Goal: Task Accomplishment & Management: Manage account settings

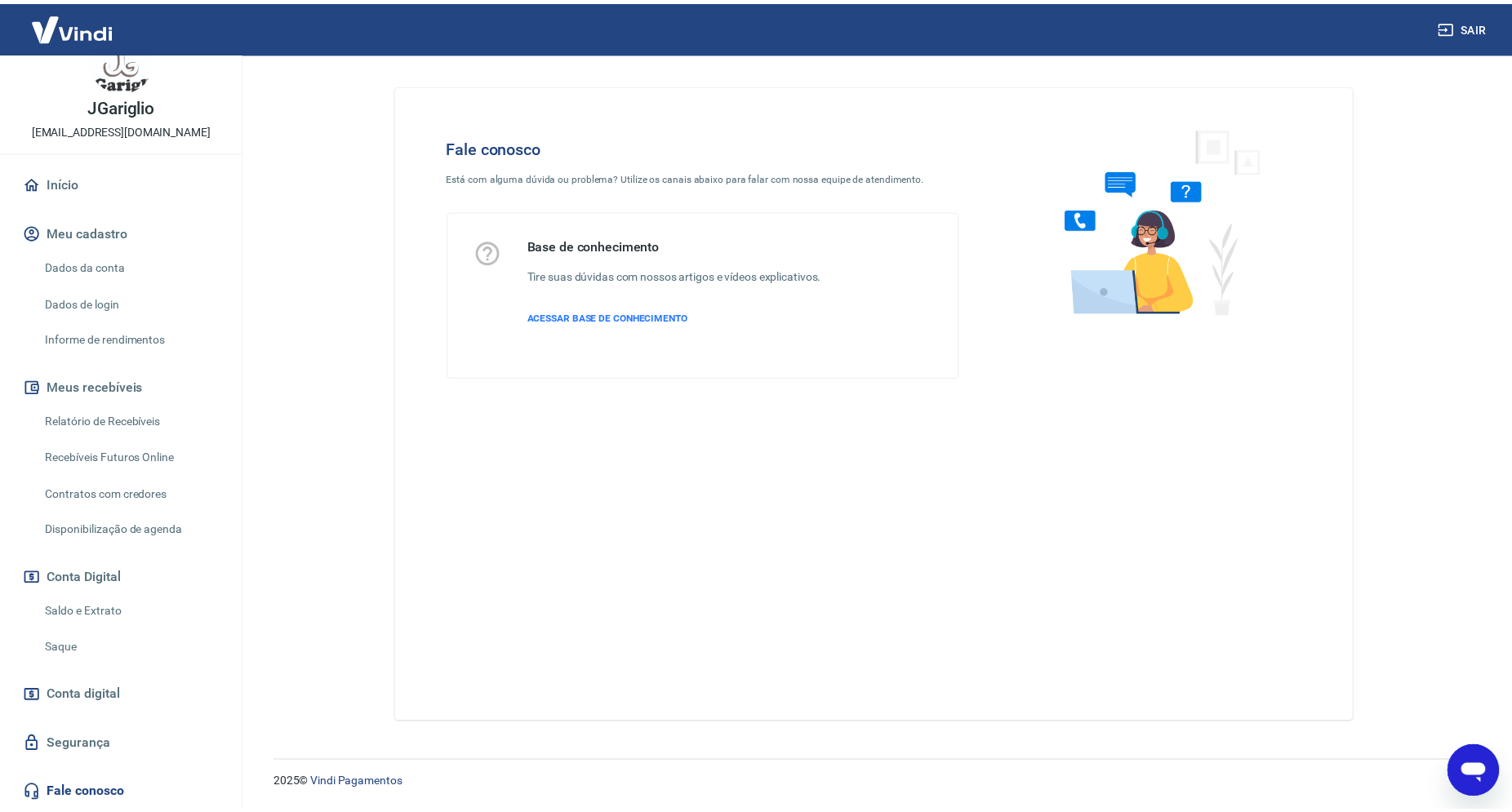
scroll to position [1139, 0]
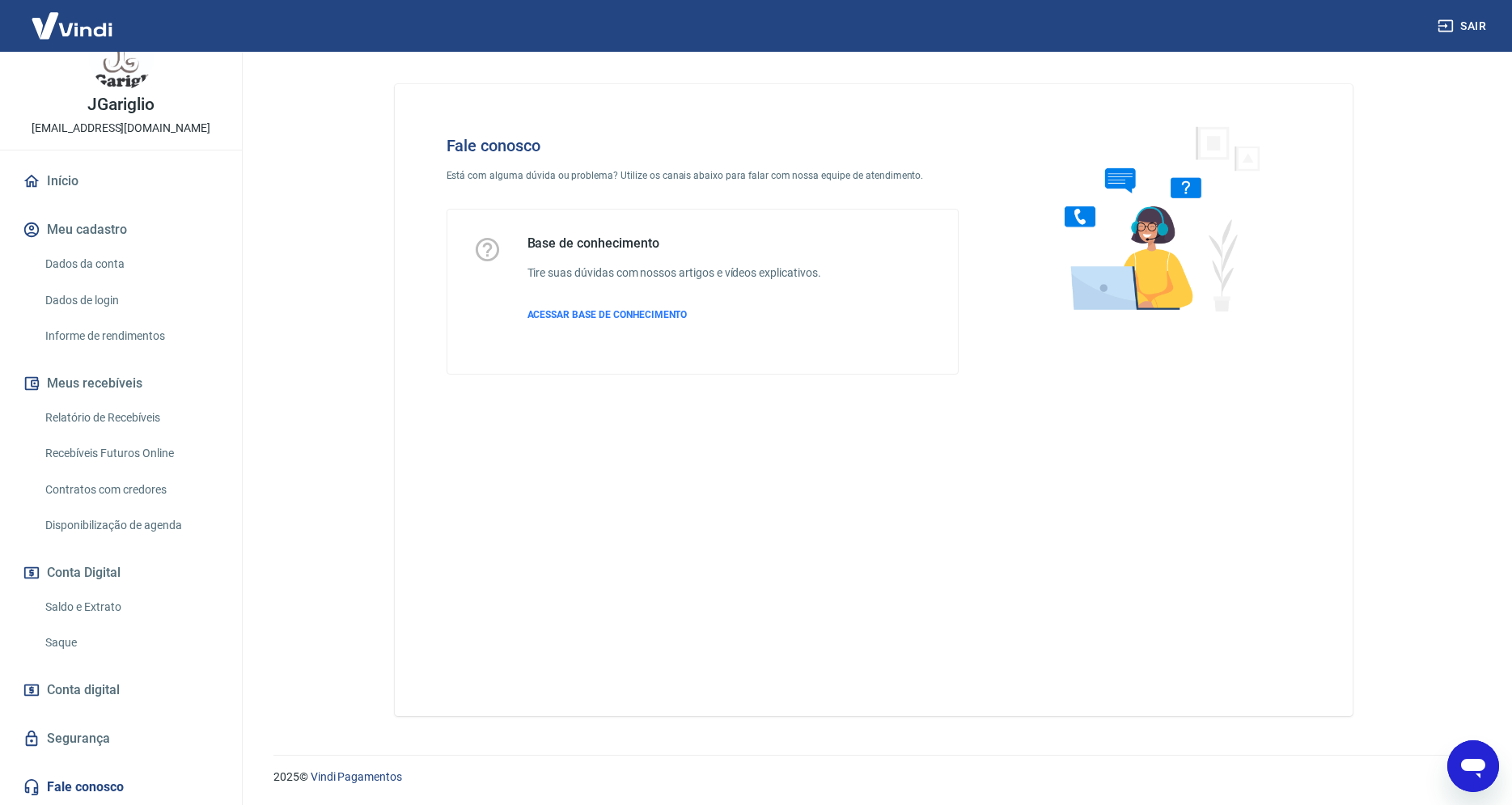
click at [69, 183] on link "Início" at bounding box center [120, 181] width 203 height 35
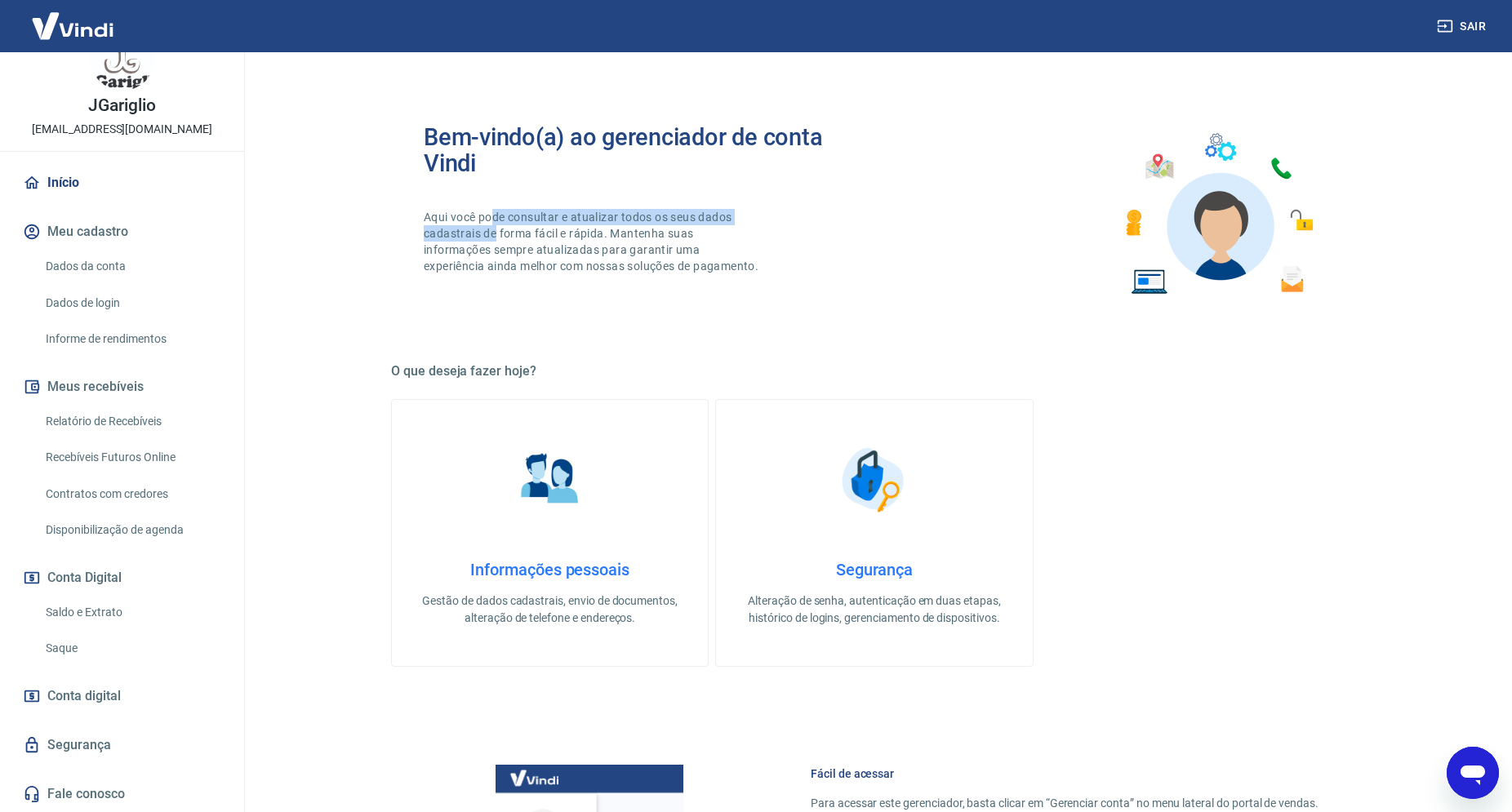
drag, startPoint x: 493, startPoint y: 219, endPoint x: 499, endPoint y: 227, distance: 10.0
click at [498, 227] on p "Aqui você pode consultar e atualizar todos os seus dados cadastrais de forma fá…" at bounding box center [593, 241] width 338 height 65
click at [414, 215] on div "Bem-vindo(a) ao gerenciador de conta Vindi Aqui você pode consultar e atualizar…" at bounding box center [875, 214] width 967 height 233
click at [407, 217] on div "Bem-vindo(a) ao gerenciador de conta Vindi Aqui você pode consultar e atualizar…" at bounding box center [875, 214] width 967 height 233
click at [75, 179] on link "Início" at bounding box center [121, 183] width 205 height 36
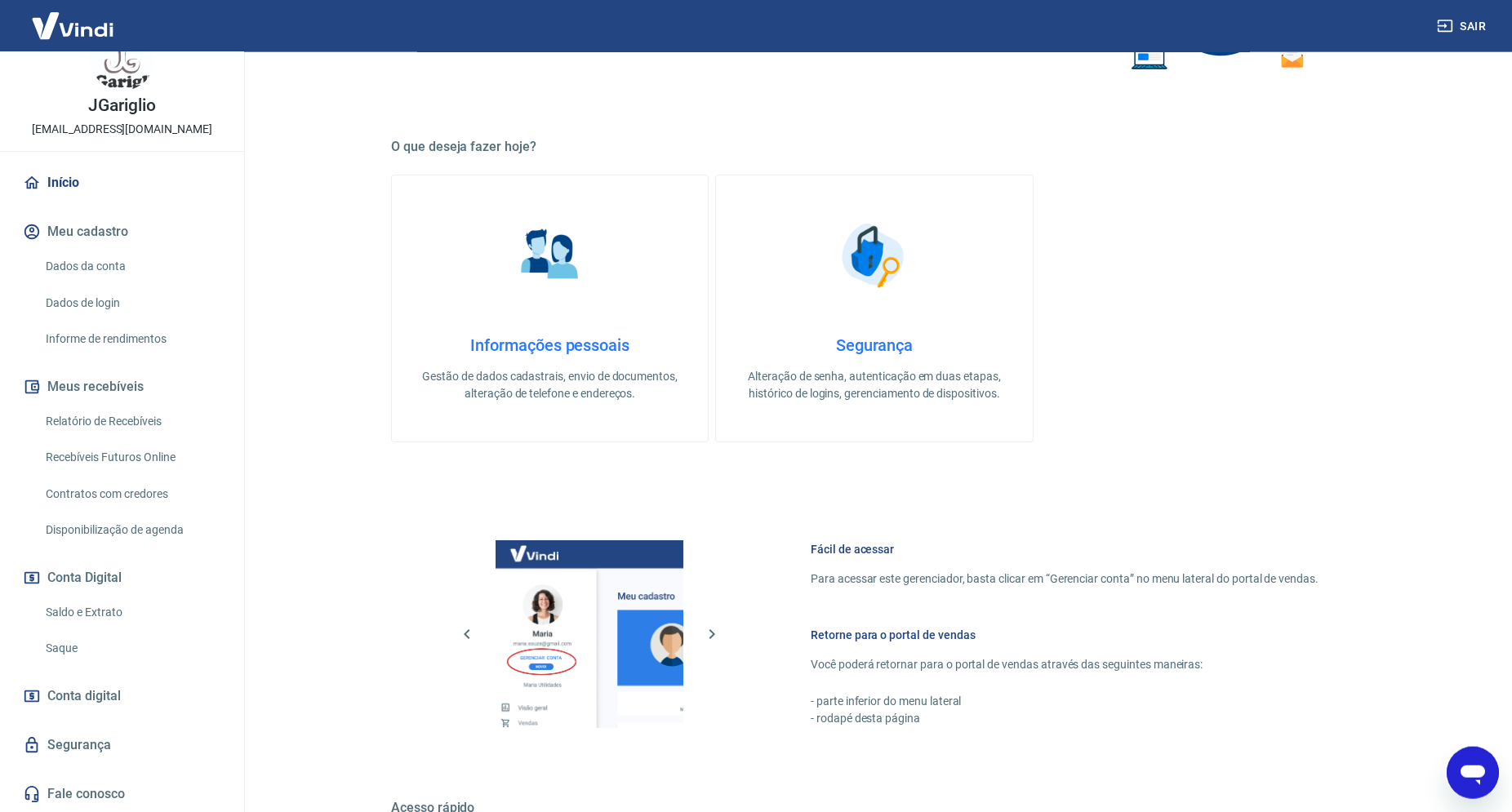
scroll to position [250, 0]
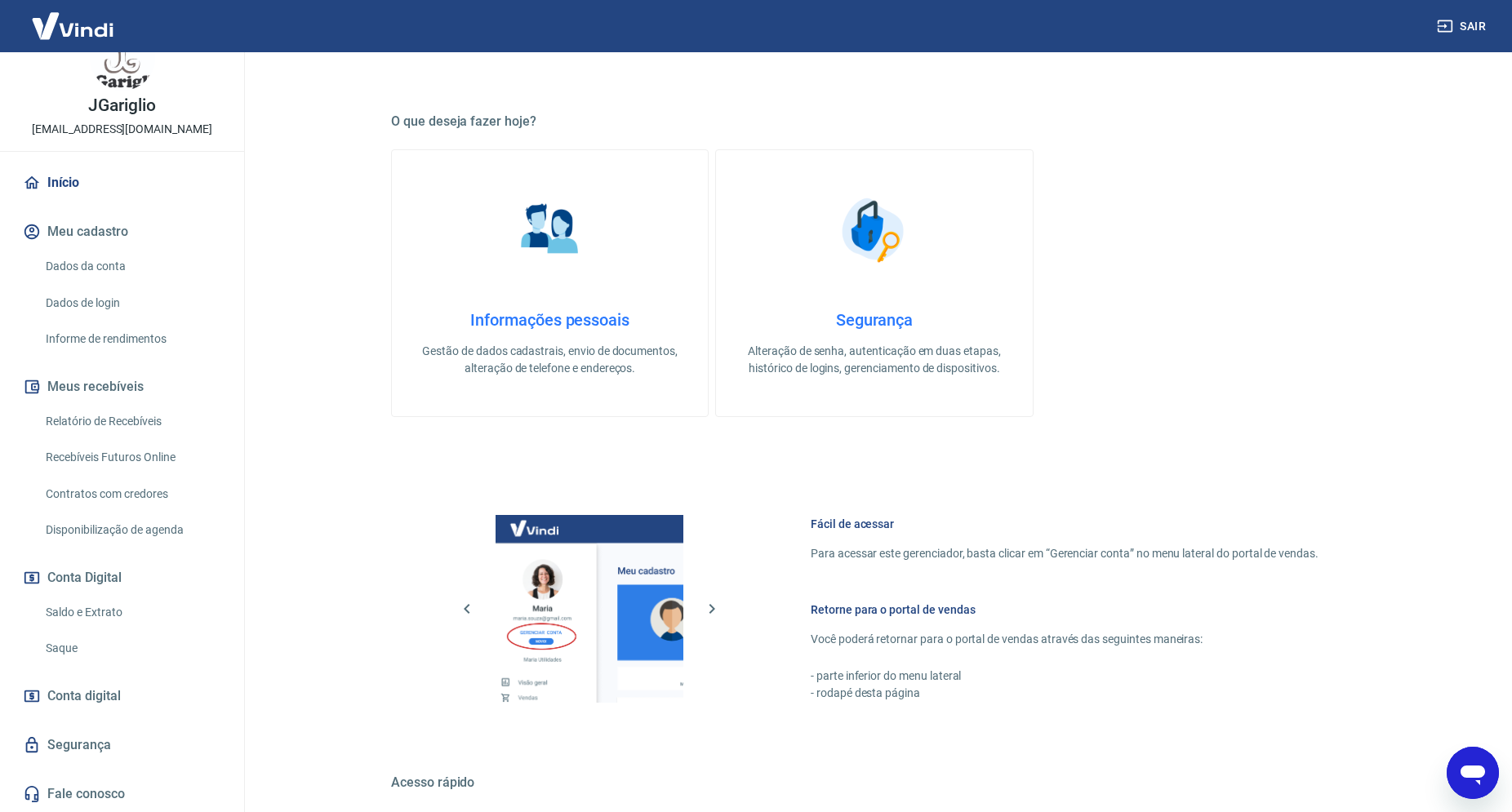
click at [84, 619] on link "Saldo e Extrato" at bounding box center [132, 612] width 186 height 34
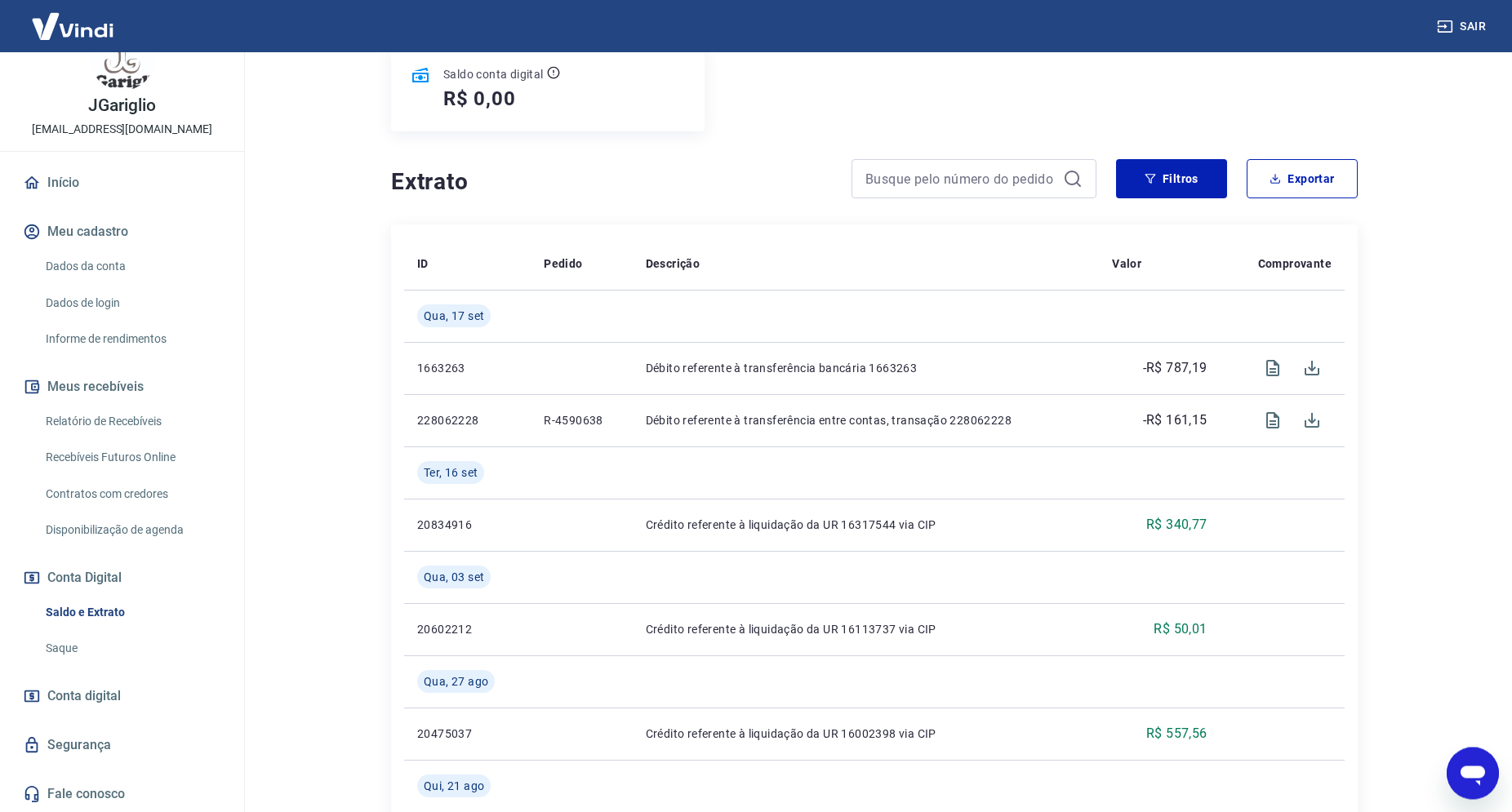
scroll to position [250, 0]
